Goal: Task Accomplishment & Management: Manage account settings

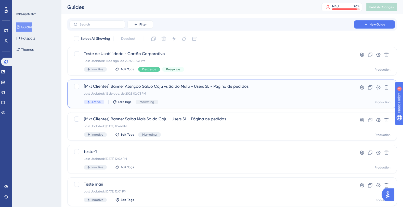
click at [195, 94] on div "Last Updated: 12 de ago. de 2025 02:03 PM" at bounding box center [212, 93] width 256 height 4
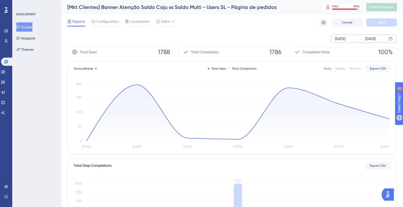
click at [345, 39] on div "Aug 07 2025" at bounding box center [340, 39] width 10 height 6
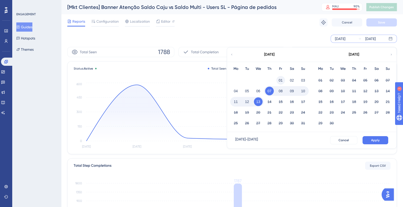
click at [282, 81] on button "01" at bounding box center [280, 80] width 9 height 9
click at [375, 141] on span "Apply" at bounding box center [375, 140] width 8 height 4
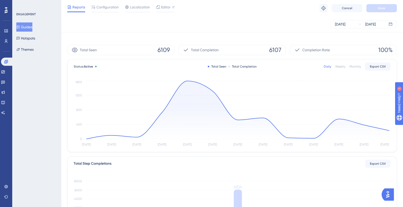
scroll to position [116, 0]
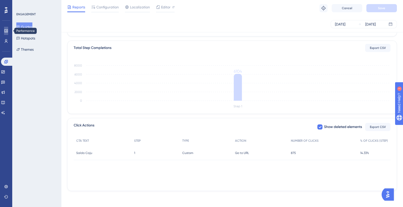
click at [8, 29] on link at bounding box center [6, 31] width 4 height 8
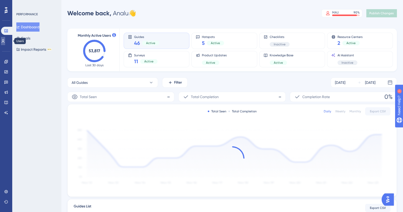
click at [5, 42] on link at bounding box center [3, 41] width 4 height 8
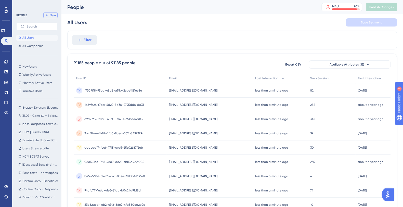
click at [55, 12] on button "New" at bounding box center [50, 15] width 14 height 6
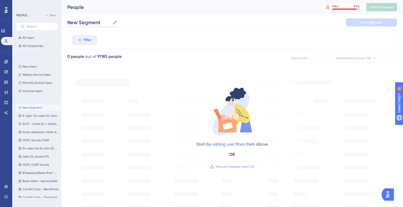
click at [96, 23] on input "New Segment" at bounding box center [88, 22] width 43 height 7
drag, startPoint x: 102, startPoint y: 24, endPoint x: 52, endPoint y: 22, distance: 49.7
click at [61, 22] on div "Performance Users Engagement Widgets Feedback Product Updates Knowledge Base AI…" at bounding box center [232, 195] width 342 height 391
click at [227, 166] on span "Manual Segment from CSV" at bounding box center [235, 167] width 38 height 4
click at [234, 165] on span "Manual Segment from CSV" at bounding box center [235, 167] width 38 height 4
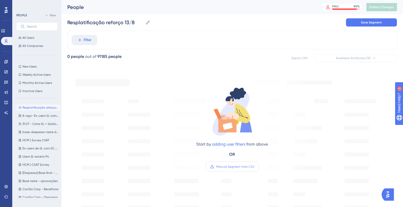
click at [254, 167] on input "Manual Segment from CSV" at bounding box center [254, 167] width 0 height 0
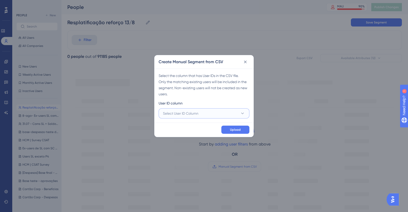
click at [225, 111] on button "Select User ID Column" at bounding box center [203, 113] width 91 height 10
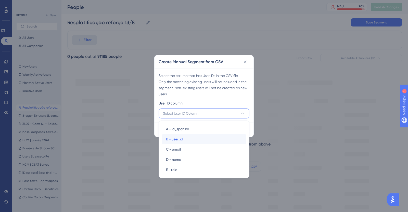
click at [194, 141] on div "B - user_id B - user_id" at bounding box center [204, 139] width 76 height 10
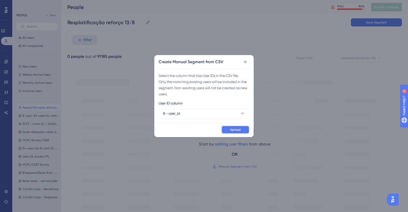
click at [237, 131] on span "Upload" at bounding box center [235, 130] width 11 height 4
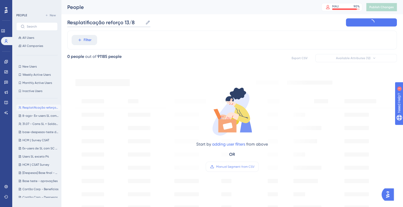
click at [75, 24] on input "Resplatificação reforço 13/8" at bounding box center [105, 22] width 76 height 7
click at [80, 23] on input "Replatificação reforço 13/8" at bounding box center [104, 22] width 74 height 7
click at [234, 29] on div "Replastificação reforço 13/8 Replastificação reforço 13/8" at bounding box center [231, 22] width 329 height 16
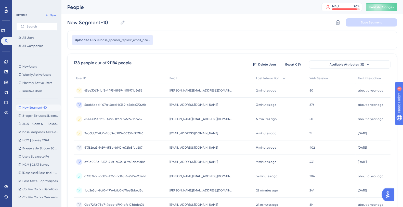
click at [110, 22] on input "New Segment-10" at bounding box center [92, 22] width 51 height 7
drag, startPoint x: 110, startPoint y: 22, endPoint x: 58, endPoint y: 22, distance: 51.7
click at [61, 22] on div "Performance Users Engagement Widgets Feedback Product Updates Knowledge Base AI…" at bounding box center [232, 199] width 342 height 399
click at [68, 23] on input "13-ago" at bounding box center [80, 22] width 27 height 7
type input "Replastificação-reforço-13-ago"
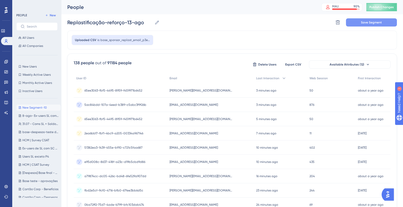
click at [373, 22] on span "Save Segment" at bounding box center [371, 22] width 21 height 4
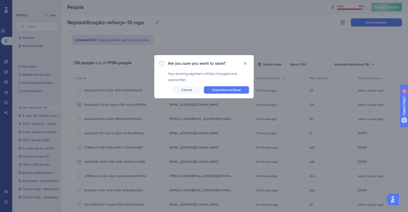
click at [232, 87] on button "Overwrite and Save" at bounding box center [226, 90] width 46 height 8
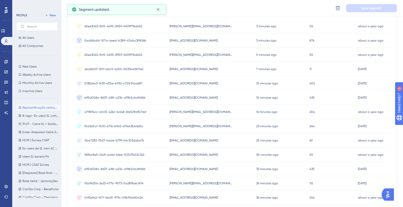
scroll to position [127, 0]
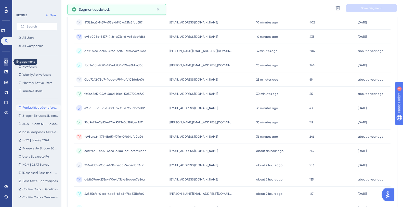
click at [7, 63] on icon at bounding box center [6, 62] width 4 height 4
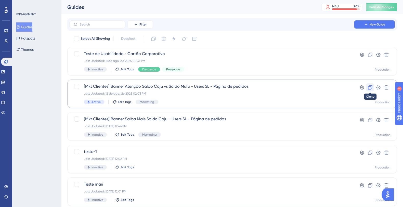
click at [372, 88] on button at bounding box center [370, 87] width 8 height 8
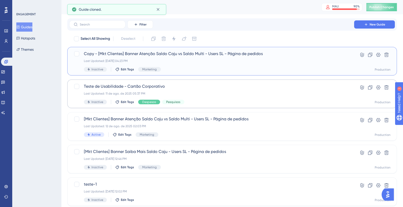
click at [194, 62] on div "Last Updated: 13 de ago. de 2025 04:23 PM" at bounding box center [212, 61] width 256 height 4
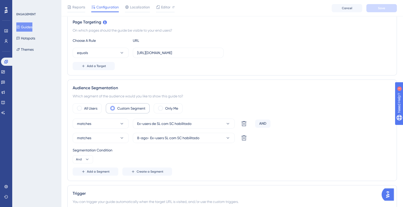
scroll to position [127, 0]
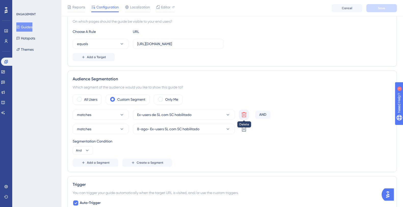
click at [239, 114] on button at bounding box center [244, 115] width 10 height 10
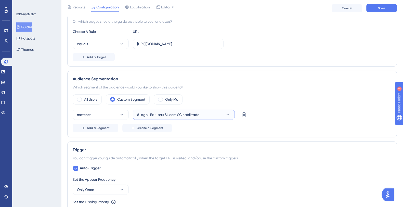
click at [227, 114] on icon at bounding box center [227, 114] width 5 height 5
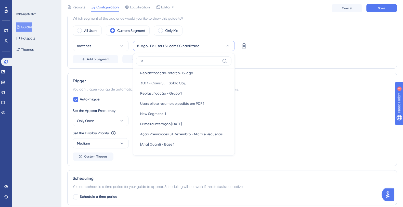
scroll to position [0, 0]
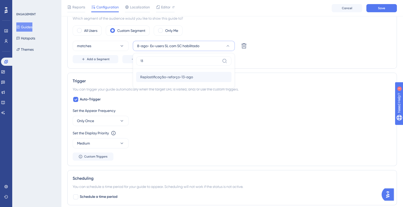
type input "13"
click at [180, 78] on span "Replastificação-reforço-13-ago" at bounding box center [166, 77] width 53 height 6
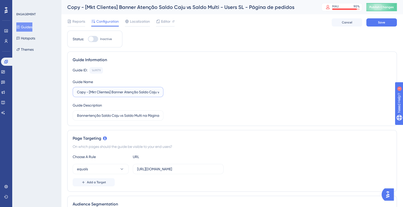
drag, startPoint x: 89, startPoint y: 91, endPoint x: 56, endPoint y: 93, distance: 33.0
click at [122, 96] on label "[Mkt Clientes] Banner Atenção Saldo Caju vs Saldo Multi - Users SL - Página de …" at bounding box center [118, 92] width 91 height 10
click at [122, 95] on input "[Mkt Clientes] Banner Atenção Saldo Caju vs Saldo Multi - Users SL - Página de …" at bounding box center [118, 92] width 82 height 6
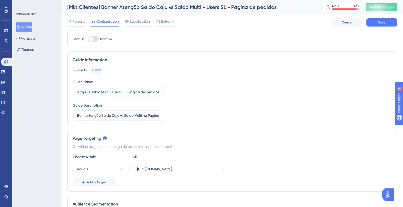
drag, startPoint x: 113, startPoint y: 92, endPoint x: 124, endPoint y: 93, distance: 11.0
click at [124, 93] on input "[Mkt Clientes] Banner Atenção Saldo Caju vs Saldo Multi - Users SL - Página de …" at bounding box center [118, 92] width 82 height 6
type input "[Mkt Clientes] Banner replastificação - lembrete - Página de pedidos"
click at [223, 99] on div "Guide ID: 149979 Copy Guide Name [Mkt Clientes] Banner replastificação - lembre…" at bounding box center [232, 94] width 319 height 54
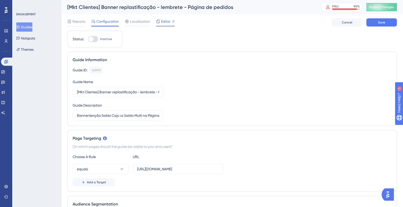
click at [168, 21] on span "Editor" at bounding box center [165, 21] width 9 height 6
click at [157, 23] on div at bounding box center [158, 21] width 4 height 6
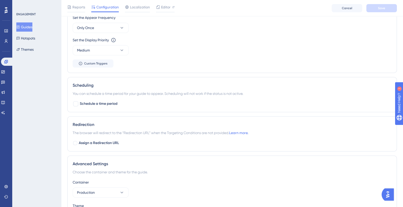
scroll to position [287, 0]
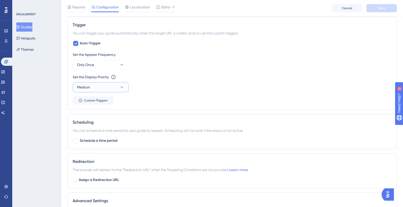
click at [117, 88] on button "Medium" at bounding box center [101, 87] width 56 height 10
click at [106, 104] on div "Low Low" at bounding box center [100, 103] width 41 height 10
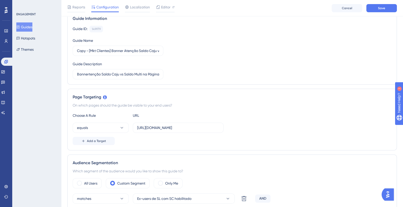
scroll to position [0, 0]
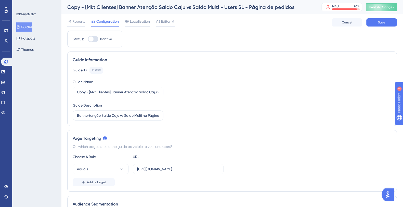
click at [176, 8] on div "Copy - [Mkt Clientes] Banner Atenção Saldo Caju vs Saldo Multi - Users SL - Pág…" at bounding box center [187, 7] width 241 height 7
drag, startPoint x: 89, startPoint y: 92, endPoint x: 55, endPoint y: 91, distance: 34.2
drag, startPoint x: 113, startPoint y: 92, endPoint x: 190, endPoint y: 90, distance: 77.0
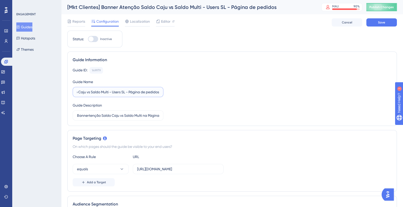
click at [190, 90] on div "Guide ID: 149979 Copy Guide Name [Mkt Clientes] Banner Atenção Saldo Caju vs Sa…" at bounding box center [232, 94] width 319 height 54
click at [128, 90] on input "[Mkt Clientes] Banner Atenção Saldo Caju vs Saldo Multi - Users SL - Página de …" at bounding box center [118, 92] width 82 height 6
click at [125, 91] on input "[Mkt Clientes] Banner Atenção Saldo Caju vs Saldo Multi - Users SL - Página de …" at bounding box center [118, 92] width 82 height 6
drag, startPoint x: 125, startPoint y: 93, endPoint x: 112, endPoint y: 91, distance: 12.6
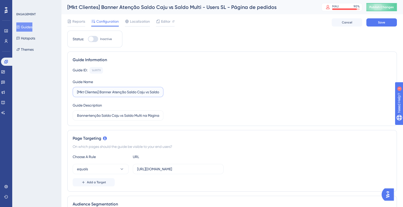
click at [112, 91] on input "[Mkt Clientes] Banner Atenção Saldo Caju vs Saldo Multi - Users SL - Página de …" at bounding box center [118, 92] width 82 height 6
type input "[Mkt Clientes] Banner reforço replastificação - Página de pedidos"
click at [127, 114] on input "Bannertenção Saldo Caju vs Saldo Multi na Página de pedidos para users de SL" at bounding box center [118, 116] width 82 height 6
click at [89, 116] on input "Bannertenção Saldo Caju vs Saldo Multi na Página de pedidos para users de SL" at bounding box center [118, 116] width 82 height 6
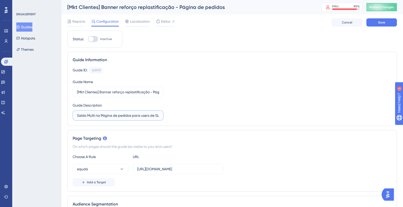
drag, startPoint x: 88, startPoint y: 116, endPoint x: 160, endPoint y: 118, distance: 71.4
click at [160, 118] on label "Bannertenção Saldo Caju vs Saldo Multi na Página de pedidos para users de SL" at bounding box center [118, 115] width 91 height 10
type input "Banner reforço replastifciação PAP"
click at [139, 91] on input "[Mkt Clientes] Banner reforço replastificação - Página de pedidos" at bounding box center [118, 92] width 82 height 6
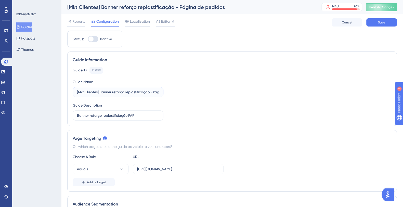
click at [149, 94] on input "[Mkt Clientes] Banner reforço replastificação - Página de pedidos" at bounding box center [118, 92] width 82 height 6
type input "[Mkt Clientes] Banner reforço replastificação PAP - Página de pedidos"
click at [194, 116] on div "Guide ID: 149979 Copy Guide Name [Mkt Clientes] Banner reforço replastificação …" at bounding box center [232, 94] width 319 height 54
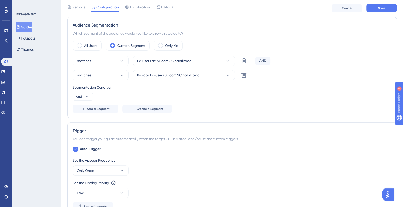
scroll to position [191, 0]
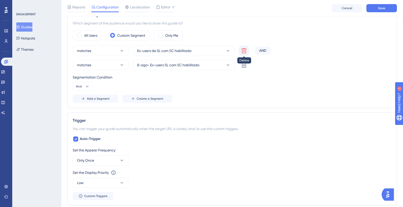
click at [244, 48] on icon at bounding box center [243, 50] width 5 height 5
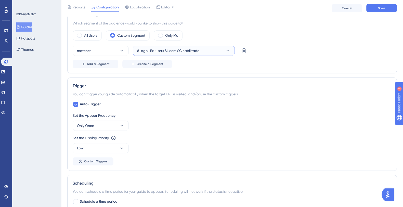
click at [230, 49] on icon at bounding box center [227, 50] width 5 height 5
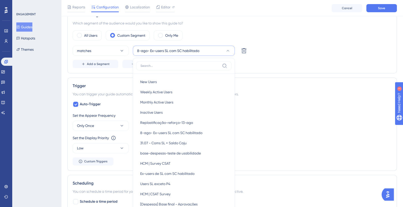
scroll to position [205, 0]
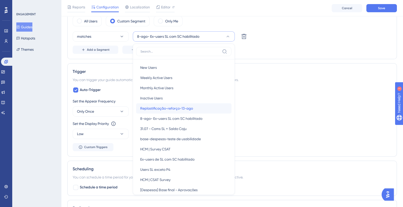
click at [192, 110] on span "Replastificação-reforço-13-ago" at bounding box center [166, 108] width 53 height 6
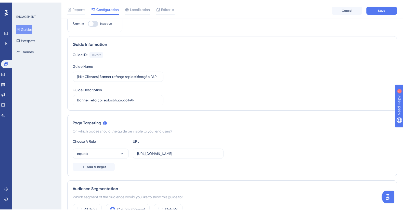
scroll to position [0, 0]
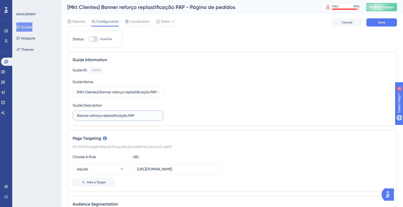
click at [119, 115] on input "Banner reforço replastifciação PAP" at bounding box center [118, 116] width 82 height 6
click at [118, 115] on input "Banner reforço replastifciação PAP" at bounding box center [118, 116] width 82 height 6
type input "Banner reforço replastificação PAP"
click at [257, 92] on div "Guide ID: 149979 Copy Guide Name [Mkt Clientes] Banner reforço replastificação …" at bounding box center [232, 94] width 319 height 54
click at [95, 38] on div at bounding box center [93, 39] width 10 height 6
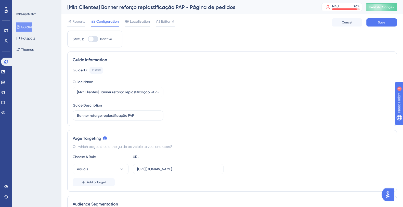
click at [88, 39] on input "Inactive" at bounding box center [88, 39] width 0 height 0
checkbox input "true"
click at [385, 24] on button "Save" at bounding box center [381, 22] width 31 height 8
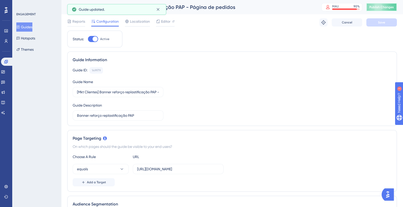
click at [389, 8] on span "Publish Changes" at bounding box center [381, 7] width 24 height 4
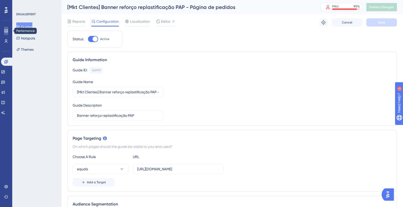
click at [7, 30] on icon at bounding box center [6, 31] width 4 height 4
